Goal: Find contact information: Find contact information

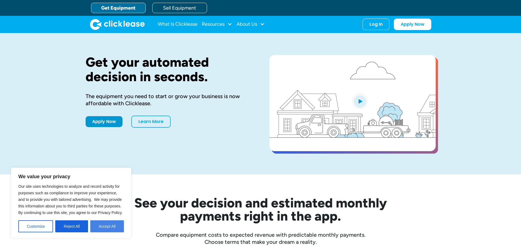
click at [113, 228] on button "Accept All" at bounding box center [107, 226] width 34 height 12
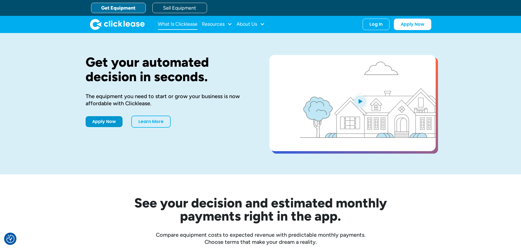
click at [172, 25] on link "What Is Clicklease" at bounding box center [178, 24] width 40 height 11
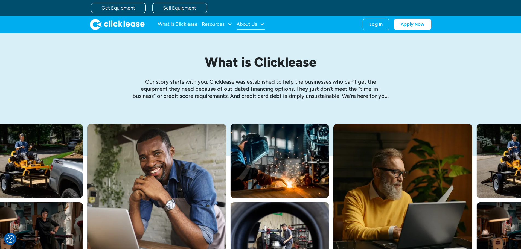
click at [248, 24] on div "About Us" at bounding box center [247, 24] width 21 height 0
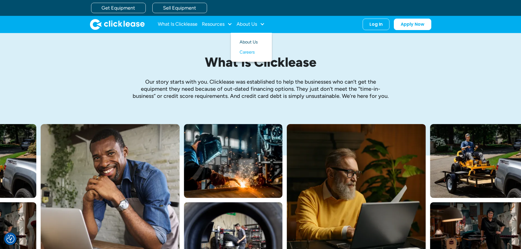
click at [248, 40] on link "About Us" at bounding box center [252, 42] width 24 height 10
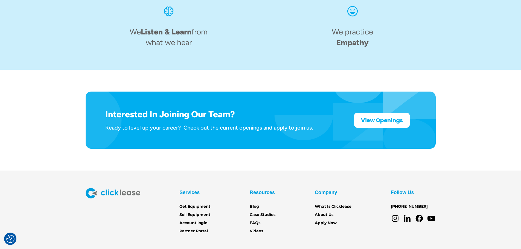
scroll to position [851, 0]
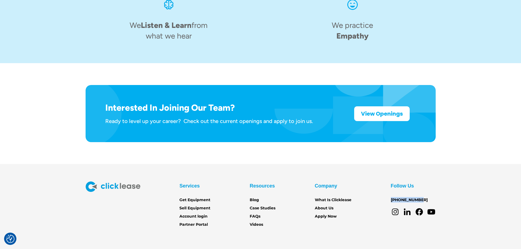
drag, startPoint x: 419, startPoint y: 176, endPoint x: 390, endPoint y: 175, distance: 29.0
click at [390, 182] on div "Services Get Equipment Sell Equipment Account login Partner Portal Resources Bl…" at bounding box center [261, 205] width 350 height 47
copy link "[PHONE_NUMBER]"
